Goal: Task Accomplishment & Management: Manage account settings

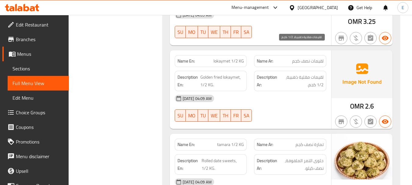
scroll to position [5671, 0]
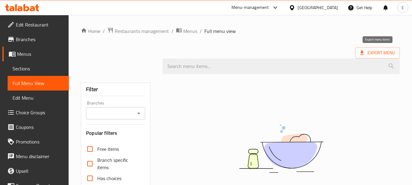
click at [314, 42] on div "Home / Restaurants management / Menus / Full menu view Export Menu Filter Branc…" at bounding box center [240, 167] width 319 height 281
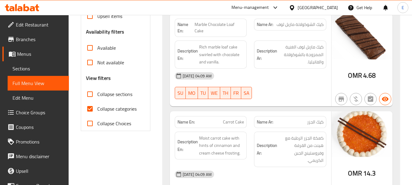
scroll to position [183, 0]
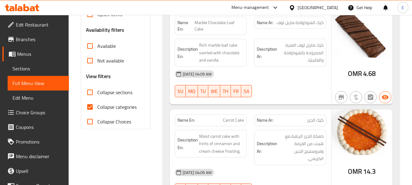
click at [90, 105] on input "Collapse categories" at bounding box center [90, 107] width 15 height 15
checkbox input "false"
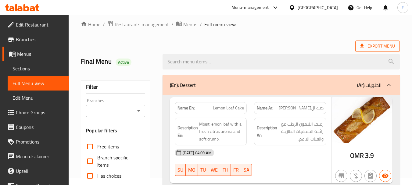
scroll to position [0, 0]
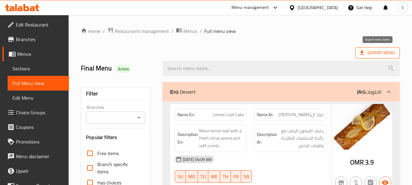
click at [386, 54] on span "Export Menu" at bounding box center [377, 53] width 35 height 8
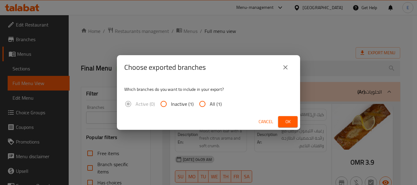
click at [215, 106] on span "All (1)" at bounding box center [216, 103] width 12 height 7
click at [210, 106] on input "All (1)" at bounding box center [202, 104] width 15 height 15
radio input "true"
click at [285, 121] on span "Ok" at bounding box center [288, 122] width 10 height 8
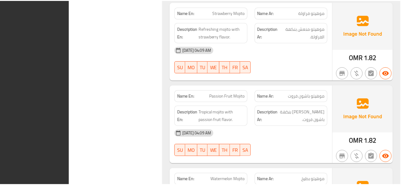
scroll to position [11059, 0]
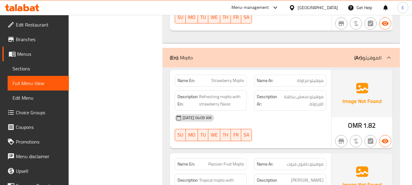
click at [40, 24] on span "Edit Restaurant" at bounding box center [40, 24] width 48 height 7
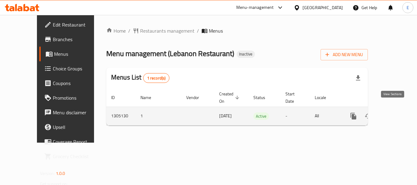
click at [399, 110] on link "enhanced table" at bounding box center [397, 116] width 15 height 15
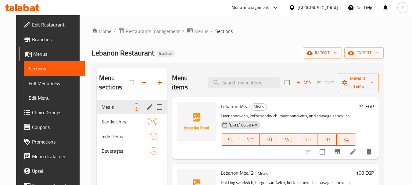
click at [126, 112] on div "Meals 2" at bounding box center [132, 107] width 70 height 15
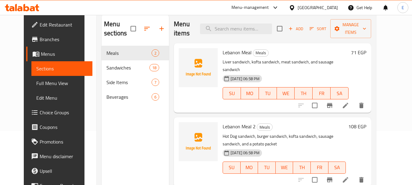
scroll to position [61, 0]
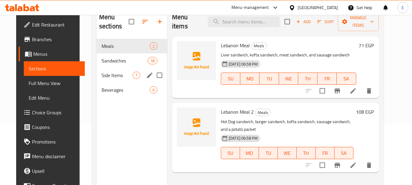
click at [106, 69] on div "Side Items 7" at bounding box center [132, 75] width 70 height 15
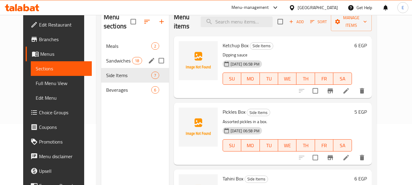
click at [106, 60] on span "Sandwiches" at bounding box center [119, 60] width 26 height 7
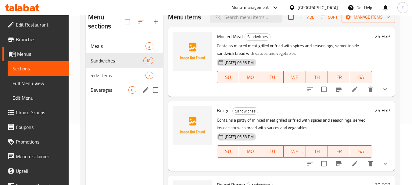
click at [104, 91] on span "Beverages" at bounding box center [110, 89] width 38 height 7
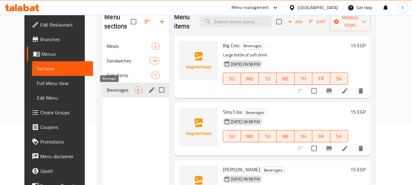
click at [104, 79] on div "Side Items 7" at bounding box center [135, 75] width 67 height 15
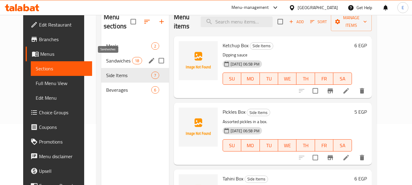
click at [107, 61] on span "Sandwiches" at bounding box center [119, 60] width 26 height 7
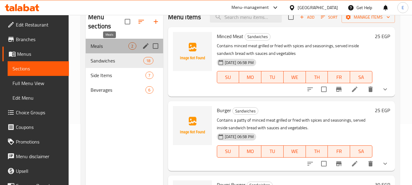
click at [109, 47] on span "Meals" at bounding box center [110, 45] width 38 height 7
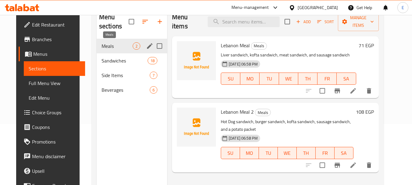
click at [116, 46] on span "Meals" at bounding box center [117, 45] width 31 height 7
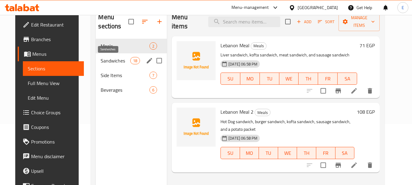
click at [111, 59] on span "Sandwiches" at bounding box center [115, 60] width 29 height 7
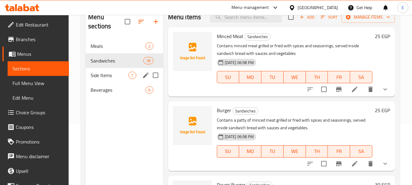
click at [111, 73] on span "Side Items" at bounding box center [110, 75] width 38 height 7
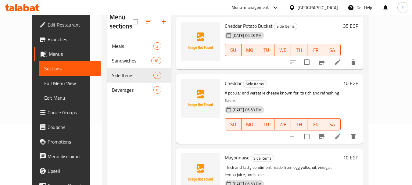
scroll to position [287, 0]
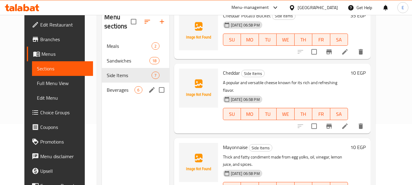
click at [107, 89] on span "Beverages" at bounding box center [121, 89] width 28 height 7
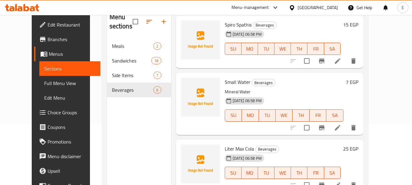
scroll to position [85, 0]
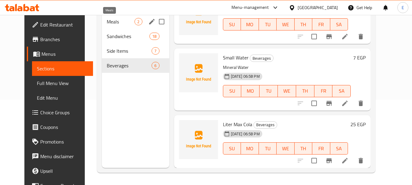
click at [108, 18] on span "Meals" at bounding box center [121, 21] width 28 height 7
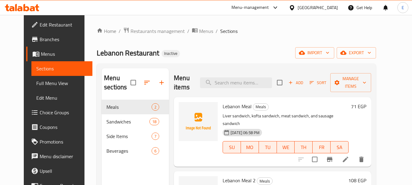
click at [43, 83] on span "Full Menu View" at bounding box center [62, 83] width 52 height 7
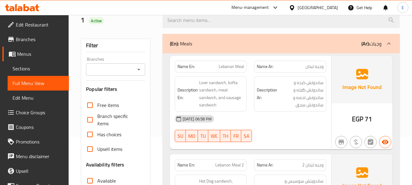
scroll to position [61, 0]
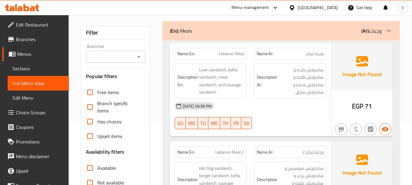
click at [315, 54] on span "وجبه لبنان" at bounding box center [315, 54] width 18 height 6
click at [232, 55] on span "Lebanon Meal" at bounding box center [231, 54] width 25 height 6
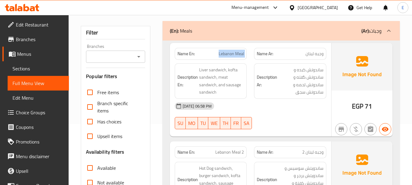
click at [232, 55] on span "Lebanon Meal" at bounding box center [231, 54] width 25 height 6
click at [321, 56] on span "وجبه لبنان" at bounding box center [315, 54] width 18 height 6
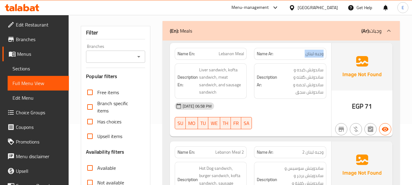
click at [321, 56] on span "وجبه لبنان" at bounding box center [315, 54] width 18 height 6
click at [231, 54] on span "Lebanon Meal" at bounding box center [231, 54] width 25 height 6
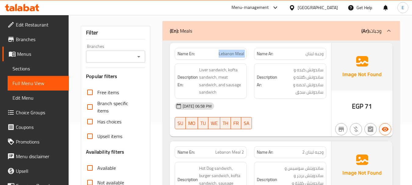
click at [231, 54] on span "Lebanon Meal" at bounding box center [231, 54] width 25 height 6
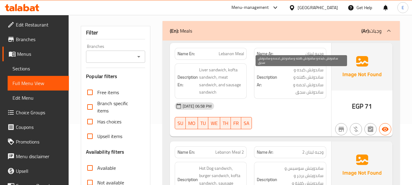
click at [299, 92] on span "ساندوتش كبده و ساندوتش گفته و ساندوتش لحمه و ساندوتش سجق" at bounding box center [300, 81] width 45 height 30
click at [292, 83] on span "ساندوتش كبده و ساندوتش گفته و ساندوتش لحمه و ساندوتش سجق" at bounding box center [300, 81] width 45 height 30
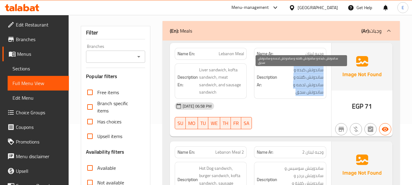
click at [292, 83] on span "ساندوتش كبده و ساندوتش گفته و ساندوتش لحمه و ساندوتش سجق" at bounding box center [300, 81] width 45 height 30
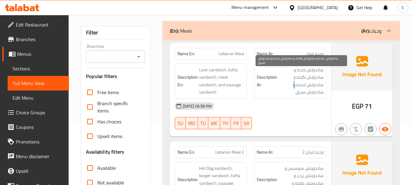
click at [292, 83] on span "ساندوتش كبده و ساندوتش گفته و ساندوتش لحمه و ساندوتش سجق" at bounding box center [300, 81] width 45 height 30
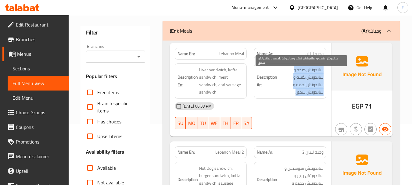
click at [292, 83] on span "ساندوتش كبده و ساندوتش گفته و ساندوتش لحمه و ساندوتش سجق" at bounding box center [300, 81] width 45 height 30
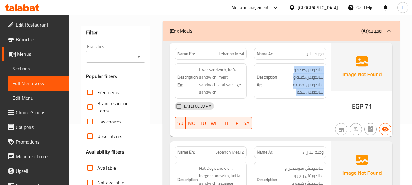
click at [289, 106] on div "11-08-2025 06:58 PM" at bounding box center [250, 106] width 159 height 15
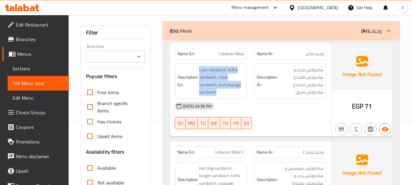
drag, startPoint x: 199, startPoint y: 68, endPoint x: 245, endPoint y: 94, distance: 52.8
click at [245, 94] on div "Description En: Liver sandwich, kofta sandwich, meat sandwich, and sausage sand…" at bounding box center [211, 80] width 72 height 35
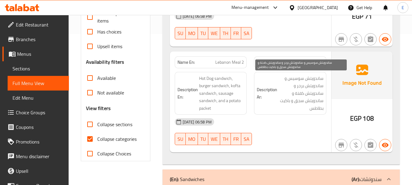
scroll to position [152, 0]
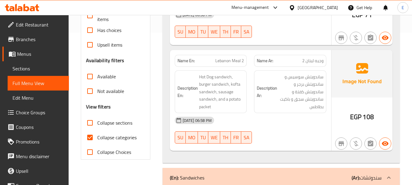
click at [361, 120] on span "EGP" at bounding box center [355, 117] width 11 height 12
click at [314, 58] on span "وجبه لبنان 2" at bounding box center [312, 61] width 21 height 6
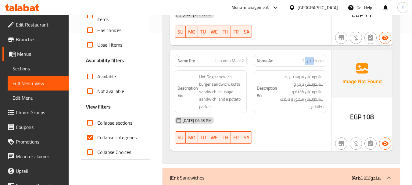
click at [314, 58] on span "وجبه لبنان 2" at bounding box center [312, 61] width 21 height 6
click at [233, 63] on span "Lebanon Meal 2" at bounding box center [229, 61] width 29 height 6
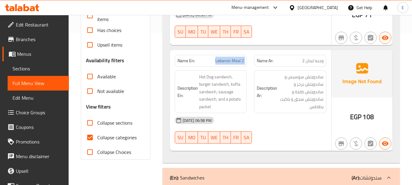
click at [233, 63] on span "Lebanon Meal 2" at bounding box center [229, 61] width 29 height 6
click at [266, 118] on div "11-08-2025 06:58 PM" at bounding box center [250, 120] width 159 height 15
click at [297, 112] on div "Description Ar: ساندويتش سوسيس و ساندويتش برجر و ساندويتش كفتة و ساندويتش سجق و…" at bounding box center [290, 91] width 72 height 43
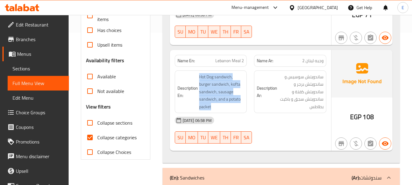
drag, startPoint x: 196, startPoint y: 77, endPoint x: 246, endPoint y: 104, distance: 56.6
click at [246, 104] on div "Description En: Hot Dog sandwich, burger sandwich, kofta sandwich, sausage sand…" at bounding box center [211, 91] width 72 height 43
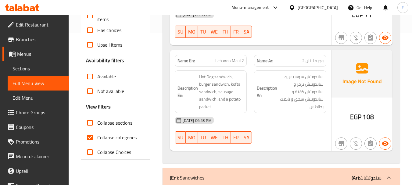
click at [246, 104] on div "Description En: Hot Dog sandwich, burger sandwich, kofta sandwich, sausage sand…" at bounding box center [211, 91] width 72 height 43
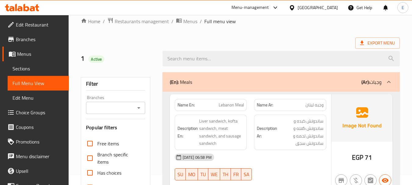
scroll to position [0, 0]
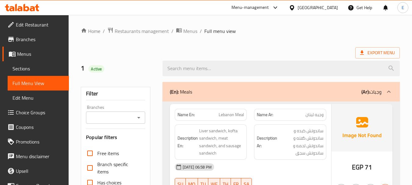
click at [303, 50] on div "Export Menu" at bounding box center [240, 52] width 319 height 11
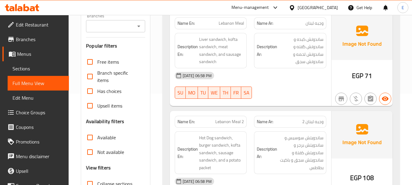
scroll to position [152, 0]
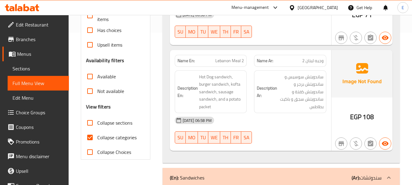
click at [91, 136] on input "Collapse categories" at bounding box center [90, 137] width 15 height 15
checkbox input "false"
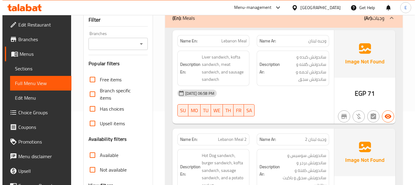
scroll to position [0, 0]
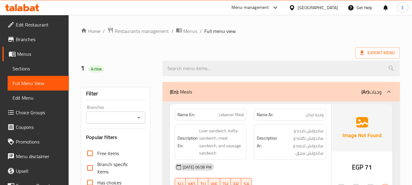
click at [292, 49] on div "Export Menu" at bounding box center [240, 52] width 319 height 11
click at [377, 59] on div at bounding box center [281, 68] width 245 height 23
click at [375, 51] on span "Export Menu" at bounding box center [377, 53] width 35 height 8
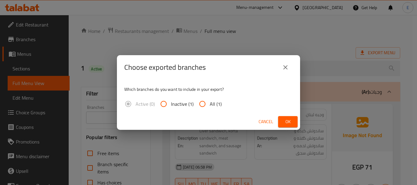
click at [211, 102] on span "All (1)" at bounding box center [216, 103] width 12 height 7
click at [210, 102] on input "All (1)" at bounding box center [202, 104] width 15 height 15
radio input "true"
click at [292, 123] on span "Ok" at bounding box center [288, 122] width 10 height 8
